Goal: Find specific page/section: Find specific page/section

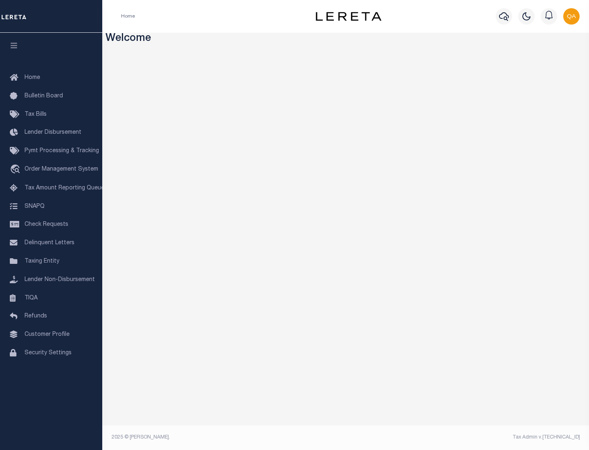
click at [51, 298] on link "TIQA" at bounding box center [51, 298] width 102 height 18
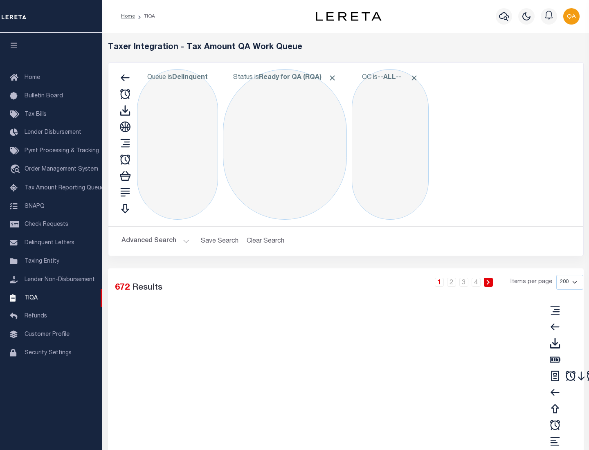
select select "200"
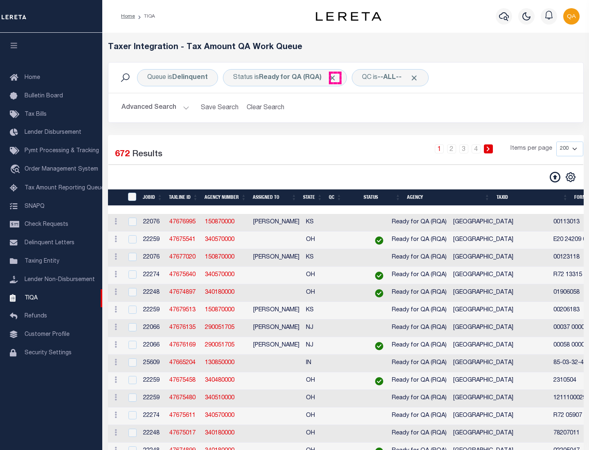
click at [335, 78] on span "Click to Remove" at bounding box center [332, 78] width 9 height 9
